Goal: Information Seeking & Learning: Learn about a topic

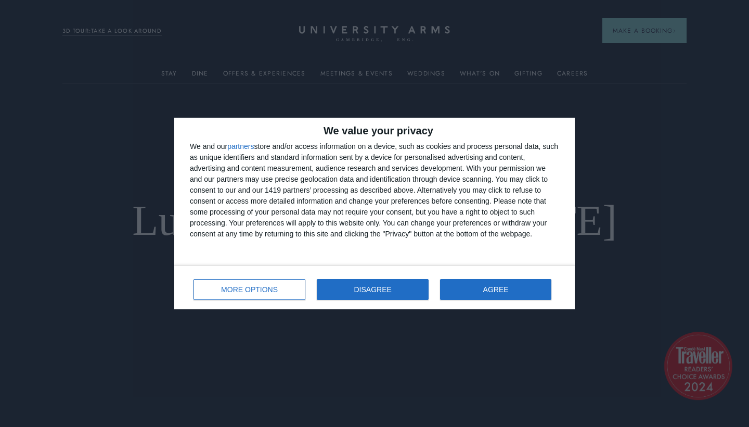
click at [404, 288] on button "DISAGREE" at bounding box center [373, 289] width 112 height 21
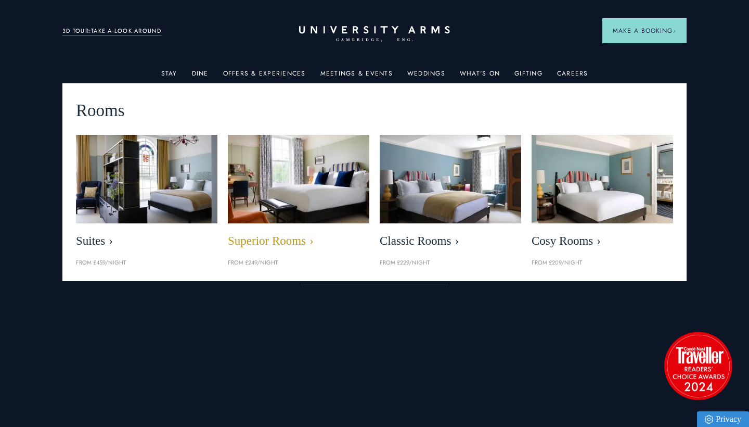
click at [303, 234] on span "Superior Rooms" at bounding box center [298, 241] width 141 height 15
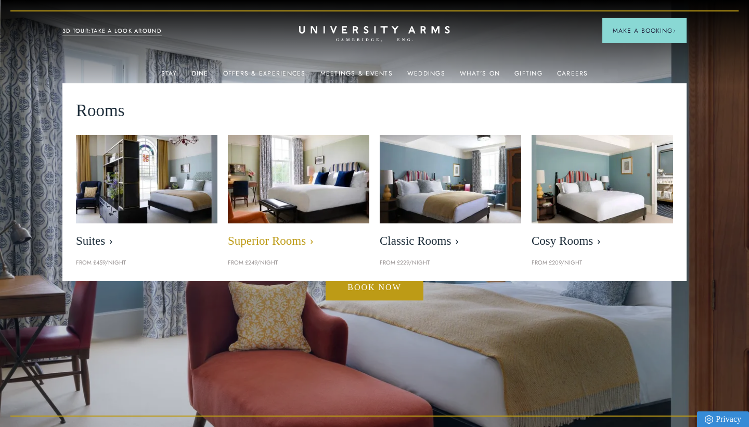
click at [298, 237] on span "Superior Rooms" at bounding box center [298, 241] width 141 height 15
click at [303, 199] on img at bounding box center [298, 179] width 163 height 102
click at [286, 236] on span "Superior Rooms" at bounding box center [298, 241] width 141 height 15
click at [312, 238] on span "Superior Rooms" at bounding box center [298, 241] width 141 height 15
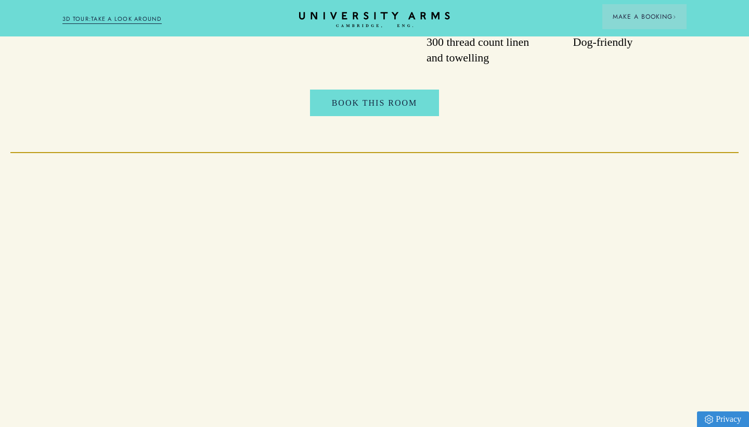
scroll to position [1280, 0]
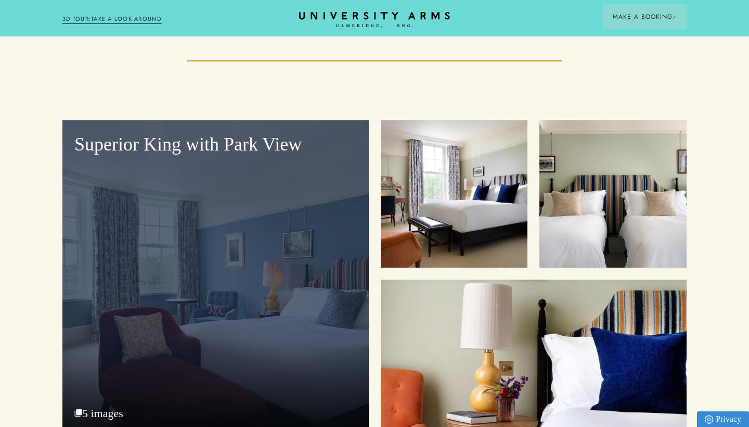
click at [308, 288] on div "Superior King with Park View" at bounding box center [215, 276] width 306 height 312
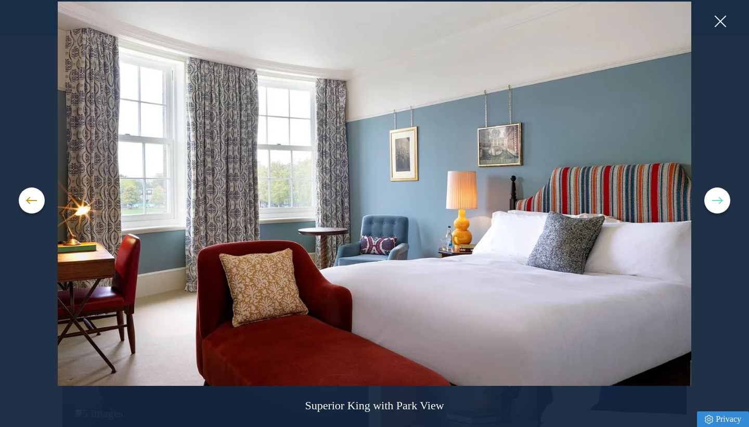
click at [714, 198] on button at bounding box center [717, 200] width 26 height 26
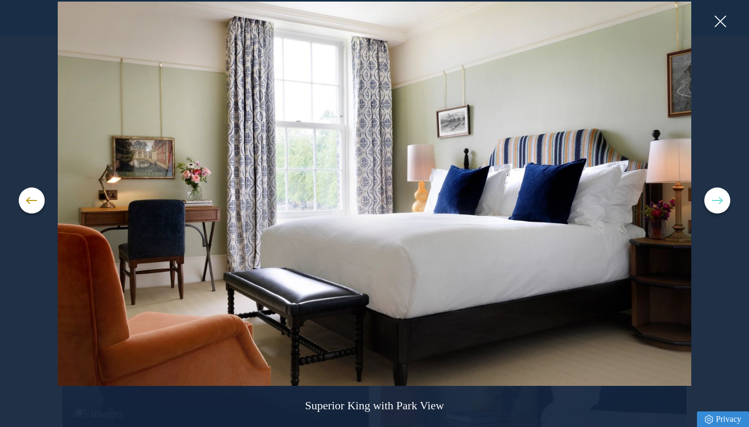
click at [714, 198] on button at bounding box center [717, 200] width 26 height 26
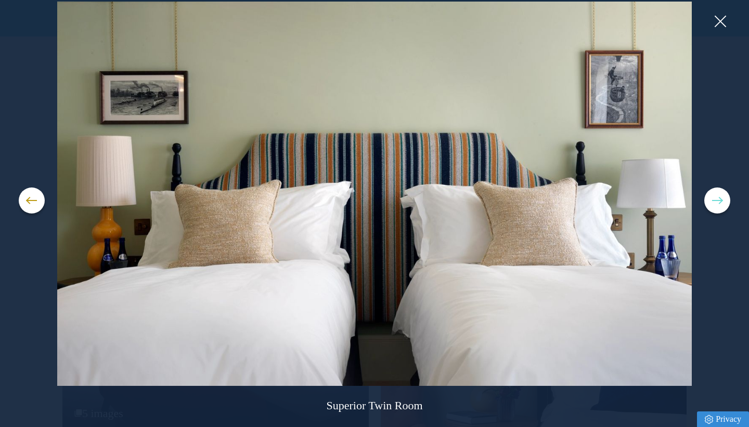
click at [714, 198] on button at bounding box center [717, 200] width 26 height 26
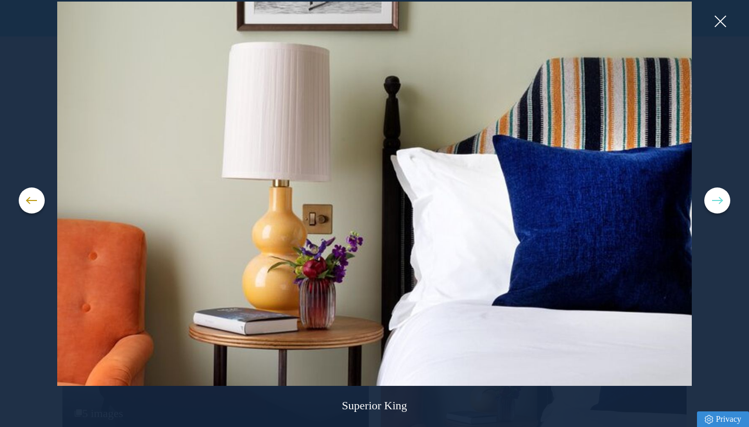
click at [714, 198] on button at bounding box center [717, 200] width 26 height 26
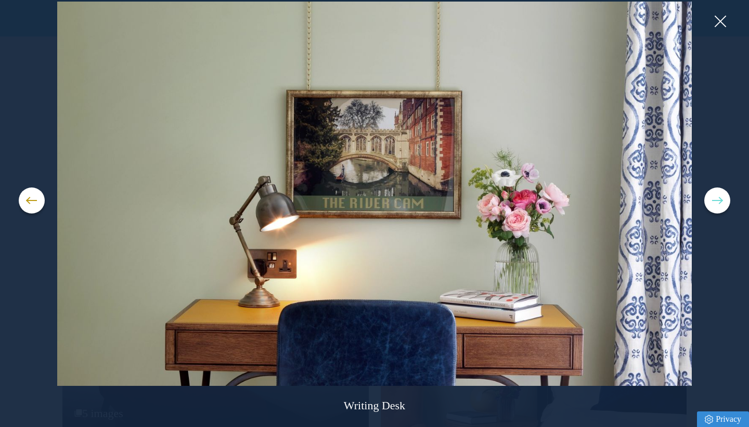
click at [714, 198] on button at bounding box center [717, 200] width 26 height 26
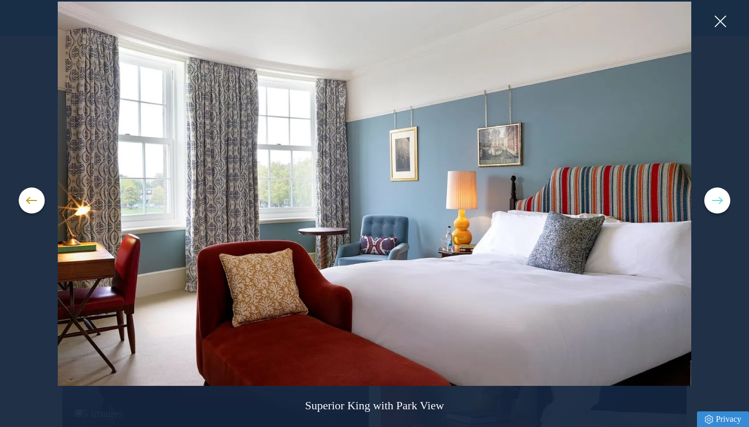
click at [714, 198] on button at bounding box center [717, 200] width 26 height 26
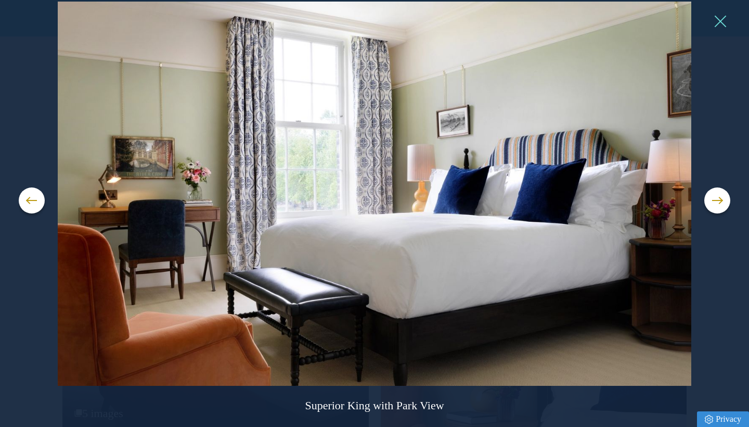
click at [720, 19] on button at bounding box center [720, 22] width 16 height 16
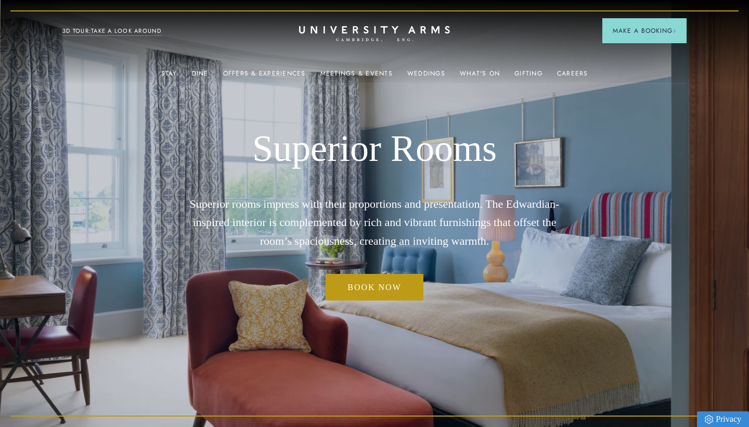
scroll to position [0, 0]
